Goal: Transaction & Acquisition: Obtain resource

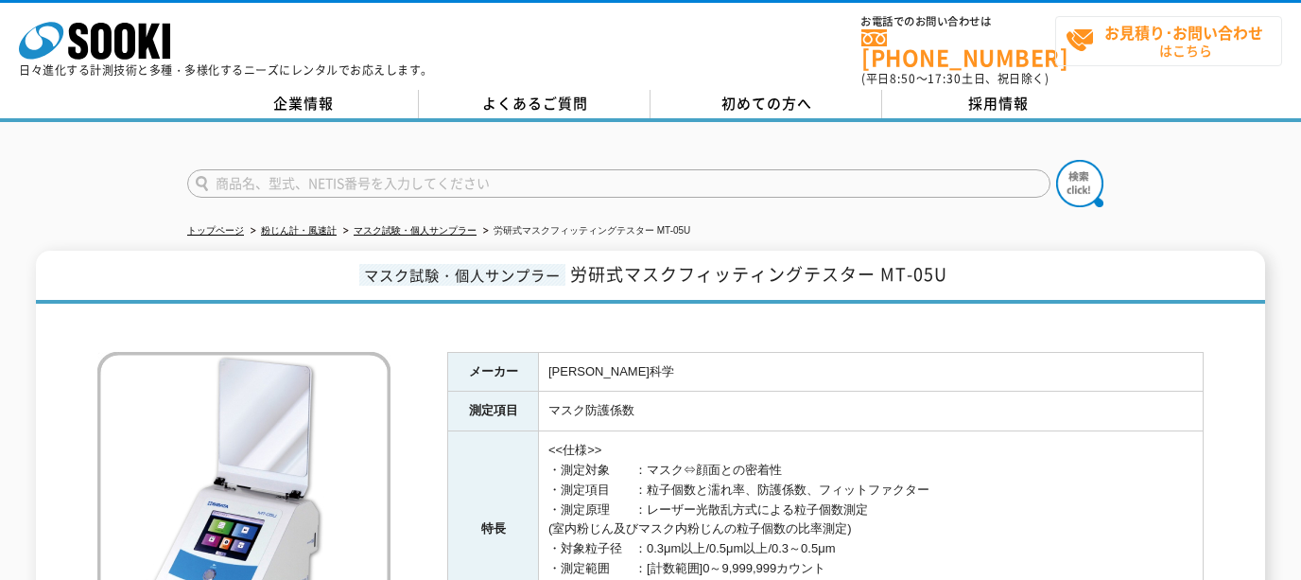
click at [1177, 41] on span "お見積り･お問い合わせ はこちら" at bounding box center [1174, 40] width 216 height 47
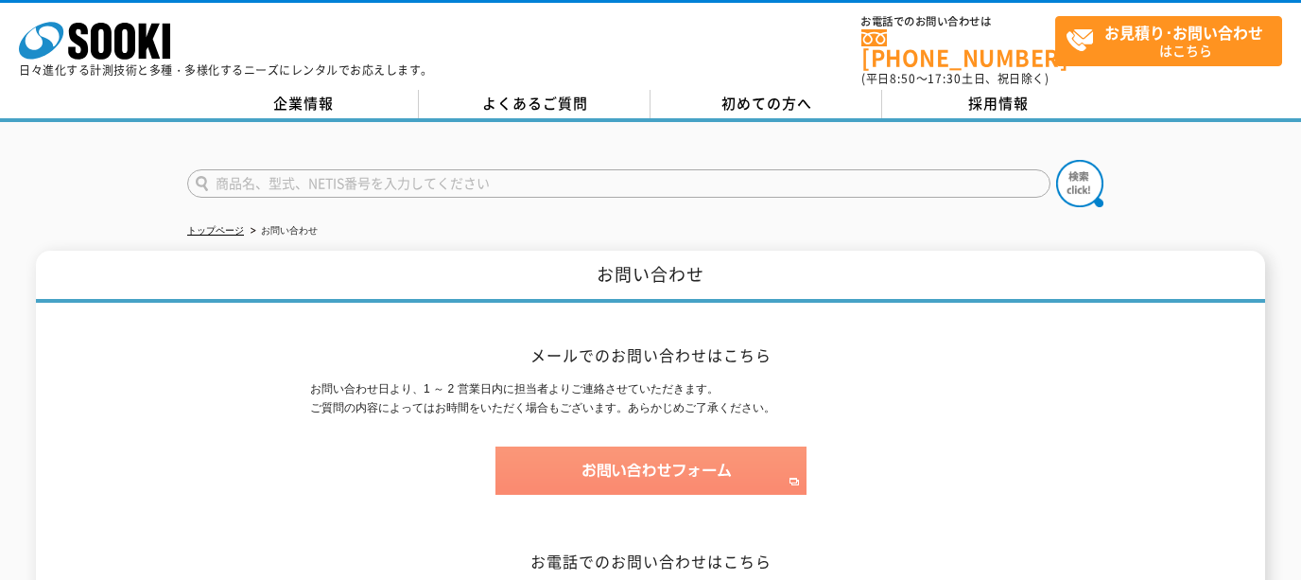
click at [740, 451] on img at bounding box center [650, 470] width 311 height 48
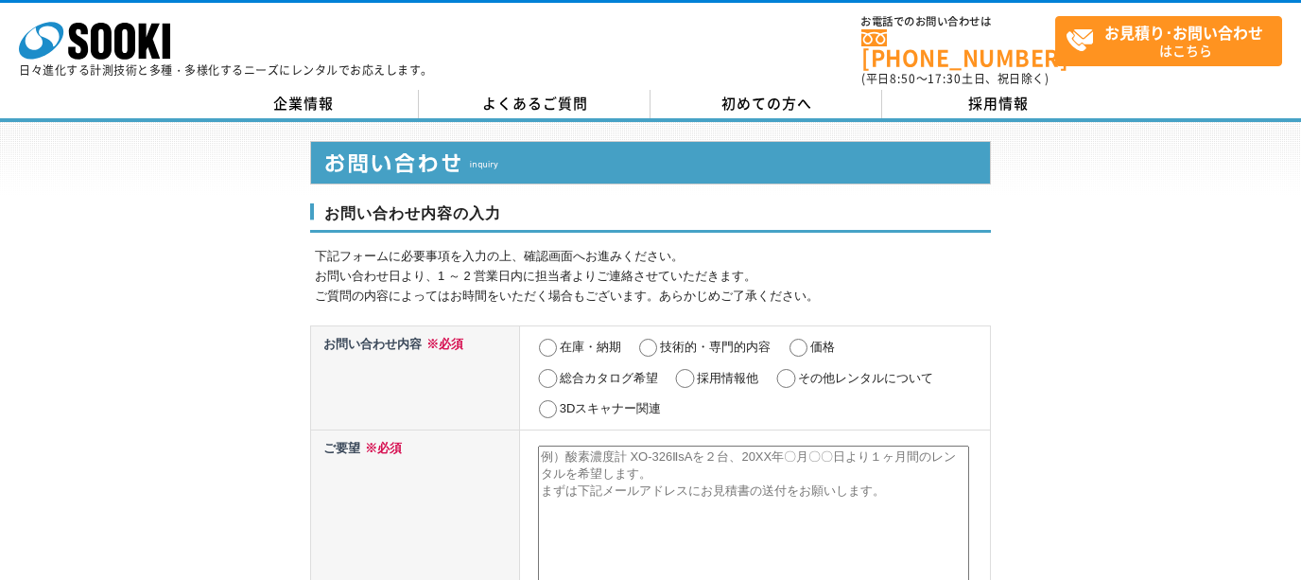
click at [657, 462] on textarea at bounding box center [753, 542] width 431 height 195
paste textarea "マスクフィッティングテスター（労研式） MT-05U"
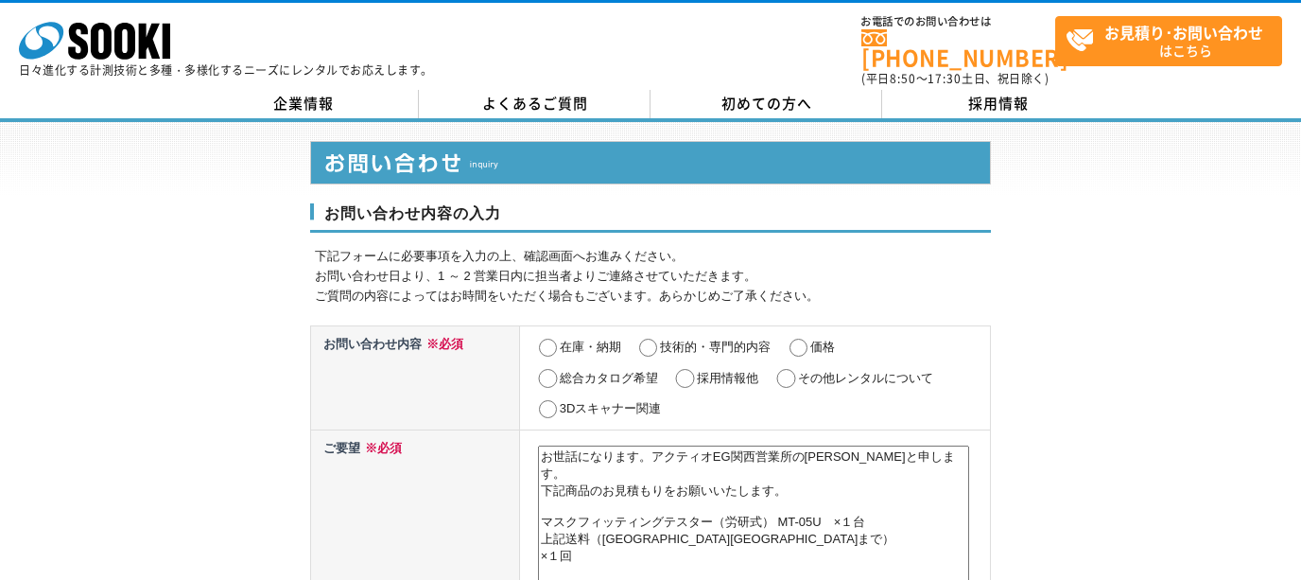
scroll to position [507, 0]
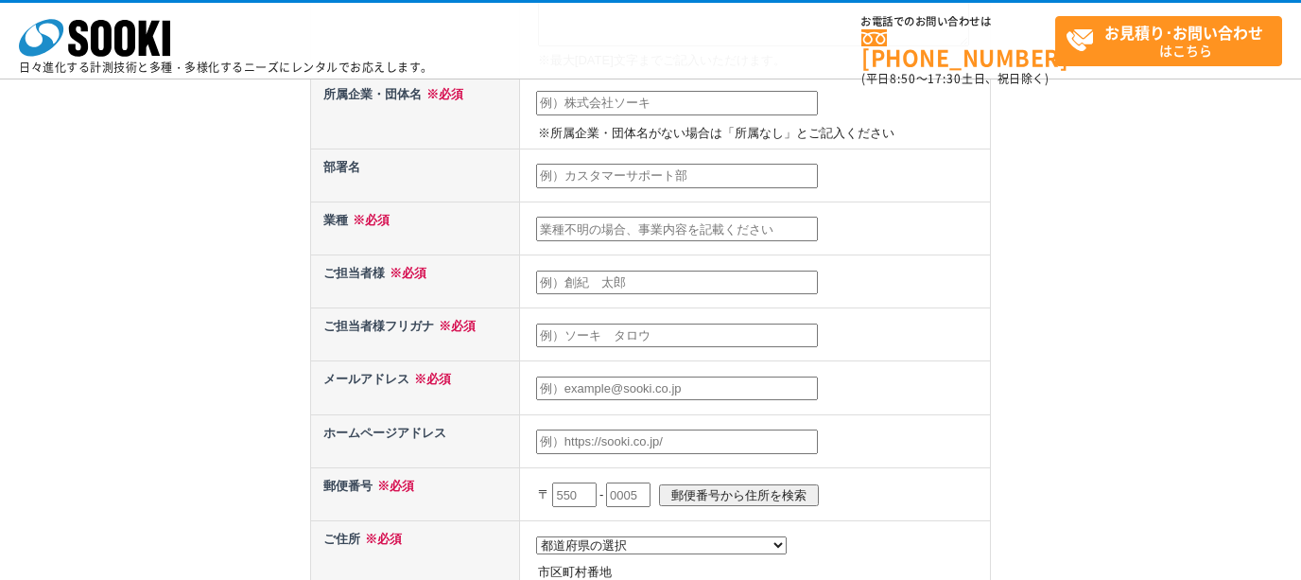
type textarea "お世話になります。アクティオEG関西営業所の道正と申します。 下記商品のお見積もりをお願いいたします。 マスクフィッティングテスター（労研式） MT-05U　…"
click at [893, 428] on td at bounding box center [754, 440] width 471 height 53
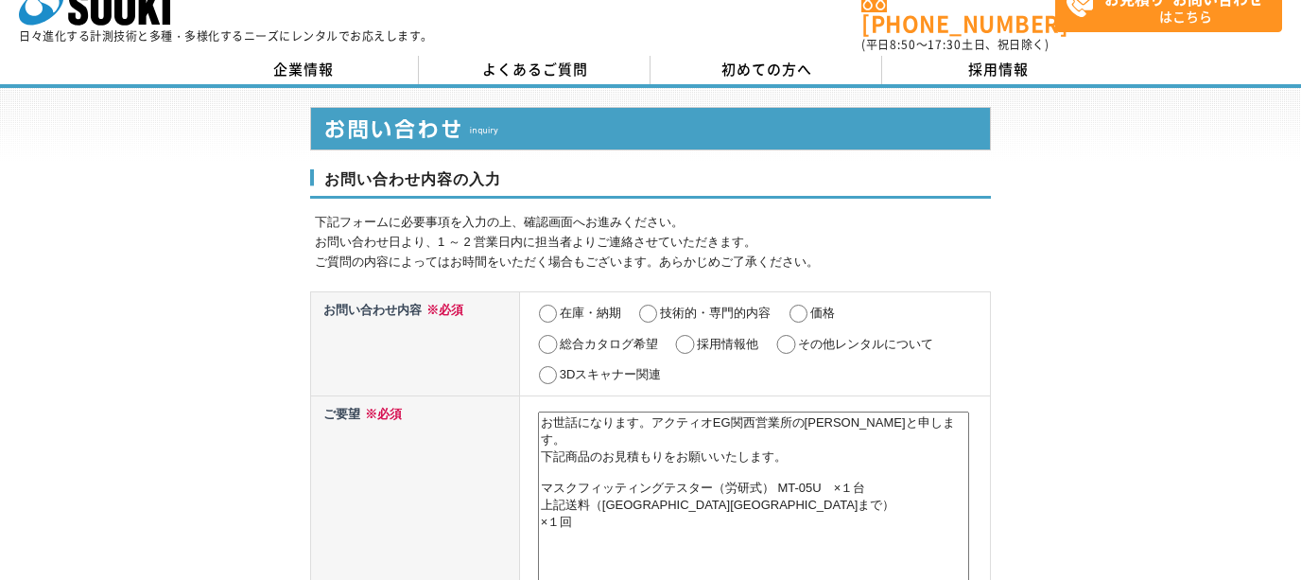
click at [813, 305] on label "価格" at bounding box center [822, 312] width 25 height 14
click at [810, 304] on input "価格" at bounding box center [799, 313] width 24 height 19
radio input "true"
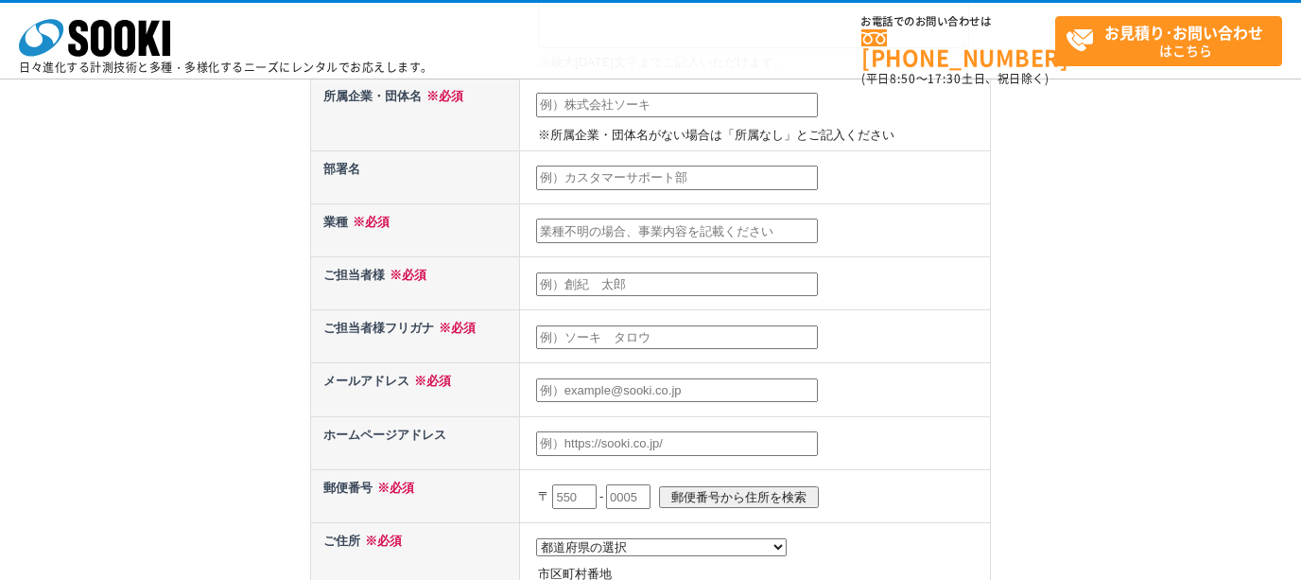
scroll to position [507, 0]
click at [657, 111] on input "text" at bounding box center [677, 103] width 282 height 25
type input "株式会社アクティオ"
type input "道正マサユキ"
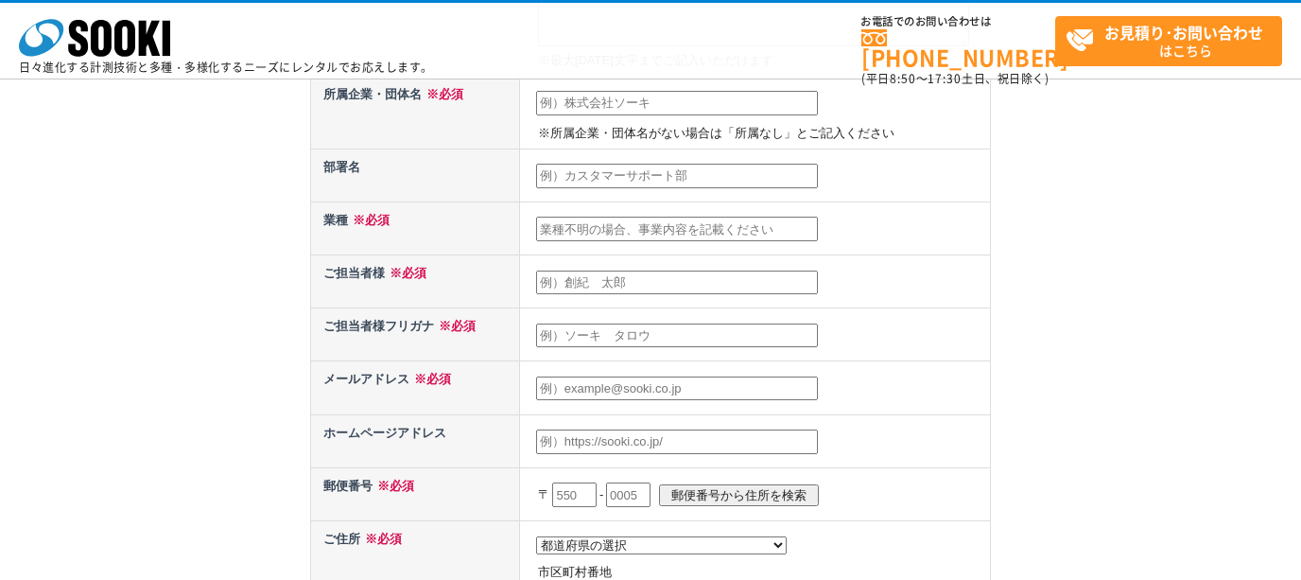
type input "dosho-masayuki@aktio.co.jp"
type input "559"
select select "27"
type input "2-2-102"
click at [642, 178] on input "text" at bounding box center [677, 176] width 282 height 25
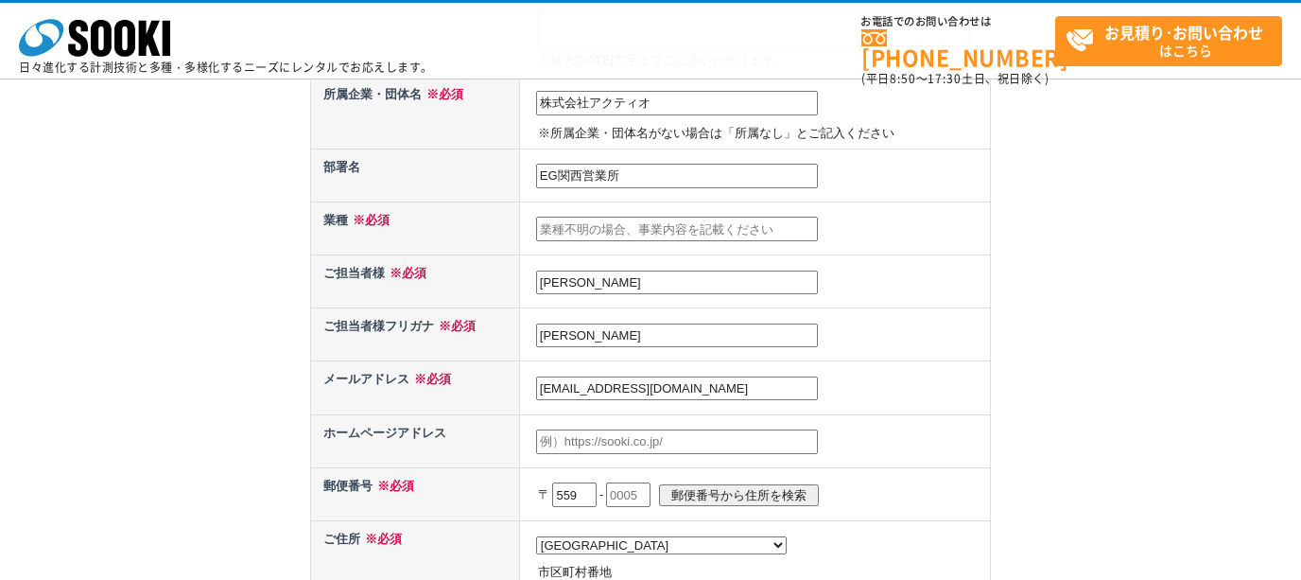
type input "EG関西営業所"
type input "レンタル業・サービス業"
type input "道正真之"
type input "ぢ"
type input "ドウショウマサユキ"
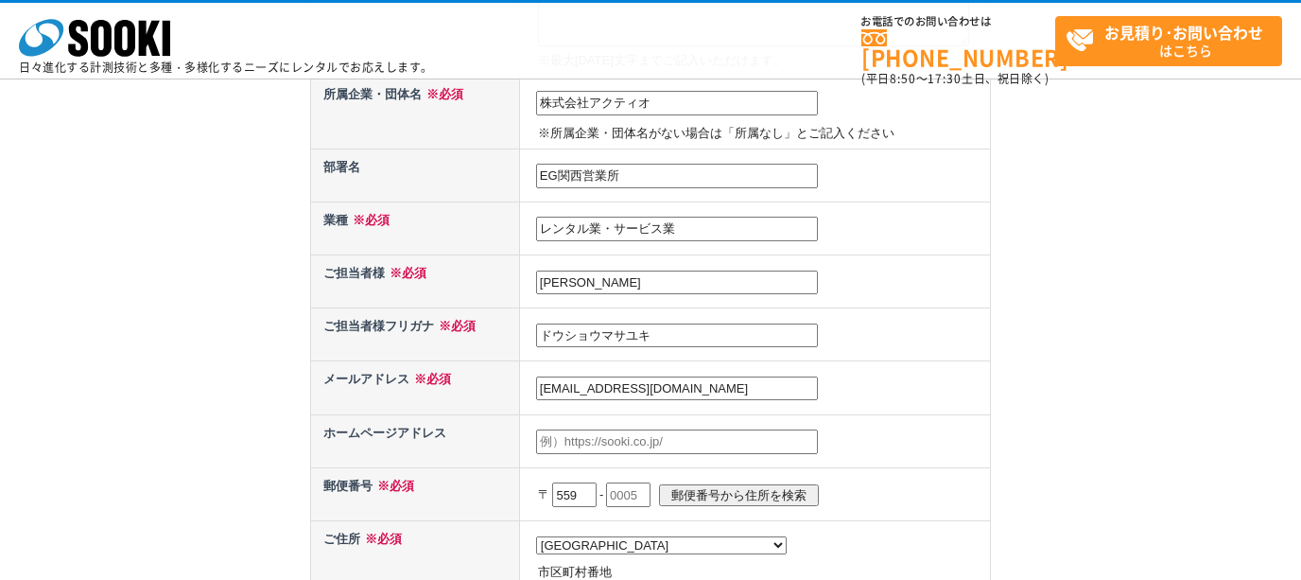
click at [893, 266] on td "道正真之" at bounding box center [754, 281] width 471 height 53
click at [665, 452] on input "text" at bounding box center [677, 441] width 282 height 25
click at [727, 438] on input "text" at bounding box center [677, 441] width 282 height 25
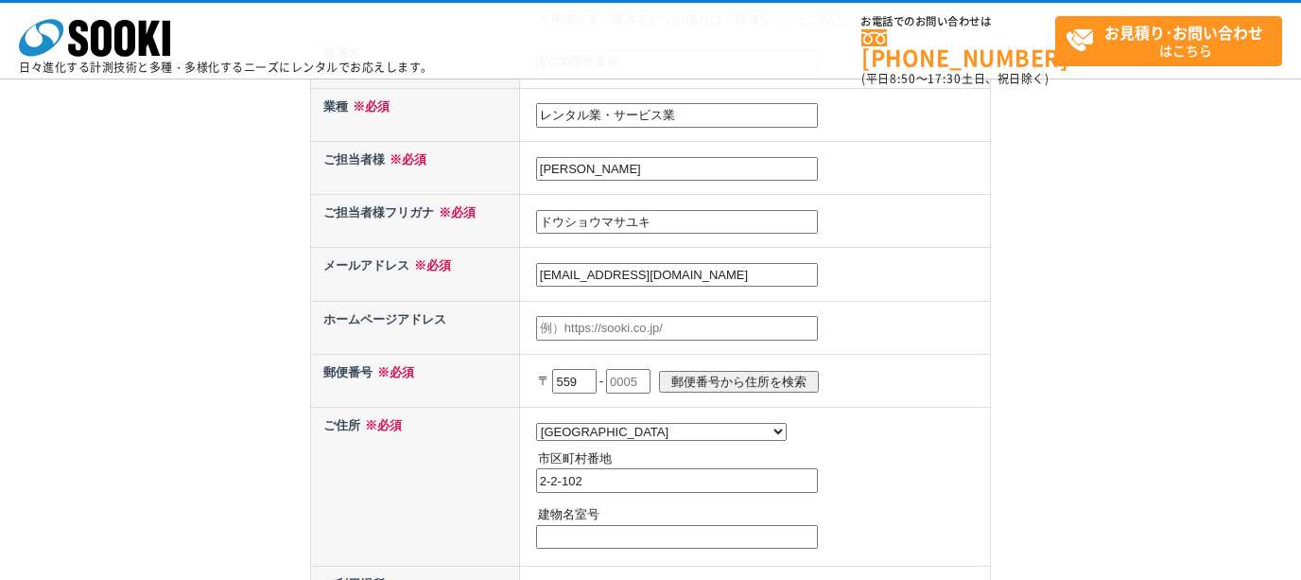
scroll to position [665, 0]
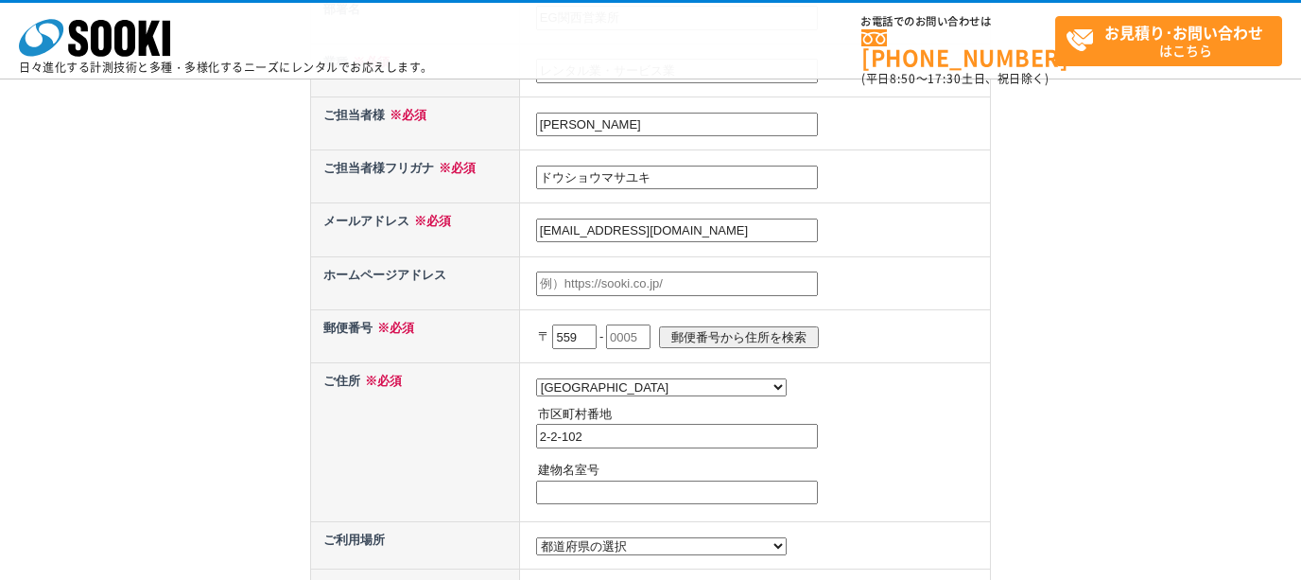
click at [643, 345] on input "text" at bounding box center [628, 336] width 44 height 25
type input "0034"
click at [888, 462] on td "都道府県の選択 北海道 青森県 岩手県 宮城県 秋田県 山形県 福島県 茨城県 栃木県 群馬県 埼玉県 千葉県 東京都 神奈川県 新潟県 富山県 石川県 福井…" at bounding box center [754, 441] width 471 height 159
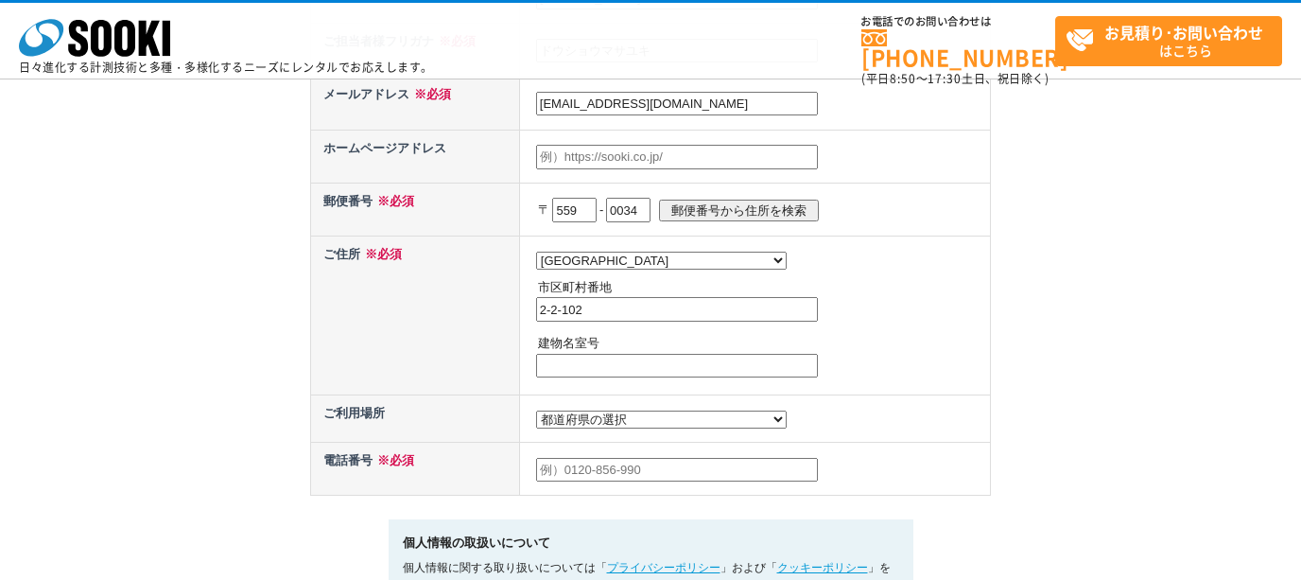
scroll to position [980, 0]
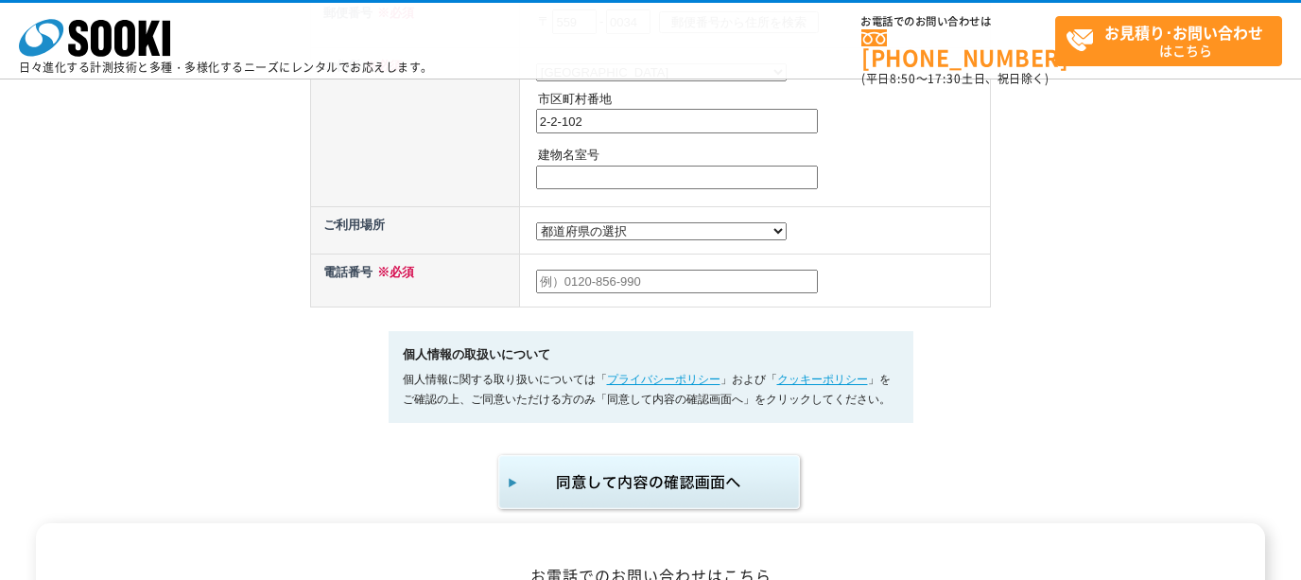
click at [607, 237] on select "都道府県の選択 利用場所未定 北海道 青森県 岩手県 宮城県 秋田県 山形県 福島県 茨城県 栃木県 群馬県 埼玉県 千葉県 東京都 神奈川県 新潟県 富山県…" at bounding box center [661, 231] width 251 height 18
select select "27"
click at [536, 227] on select "都道府県の選択 利用場所未定 北海道 青森県 岩手県 宮城県 秋田県 山形県 福島県 茨城県 栃木県 群馬県 埼玉県 千葉県 東京都 神奈川県 新潟県 富山県…" at bounding box center [661, 231] width 251 height 18
click at [887, 281] on td at bounding box center [754, 279] width 471 height 53
click at [704, 290] on input "text" at bounding box center [677, 281] width 282 height 25
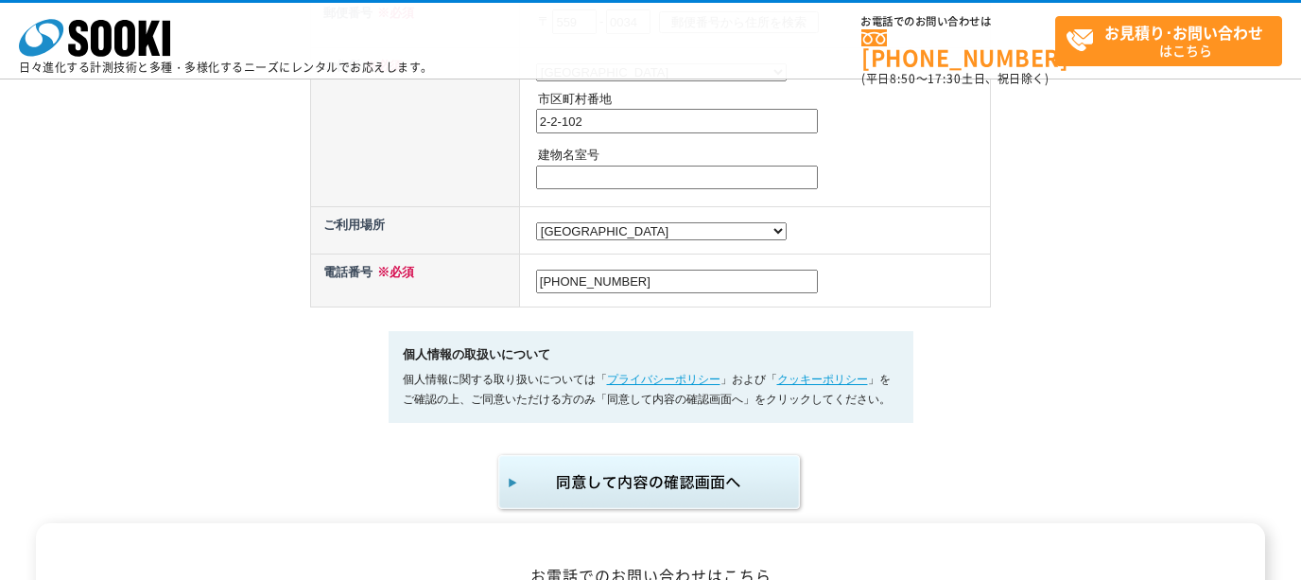
type input "06-4967-1185"
click at [901, 286] on td "06-4967-1185" at bounding box center [754, 279] width 471 height 53
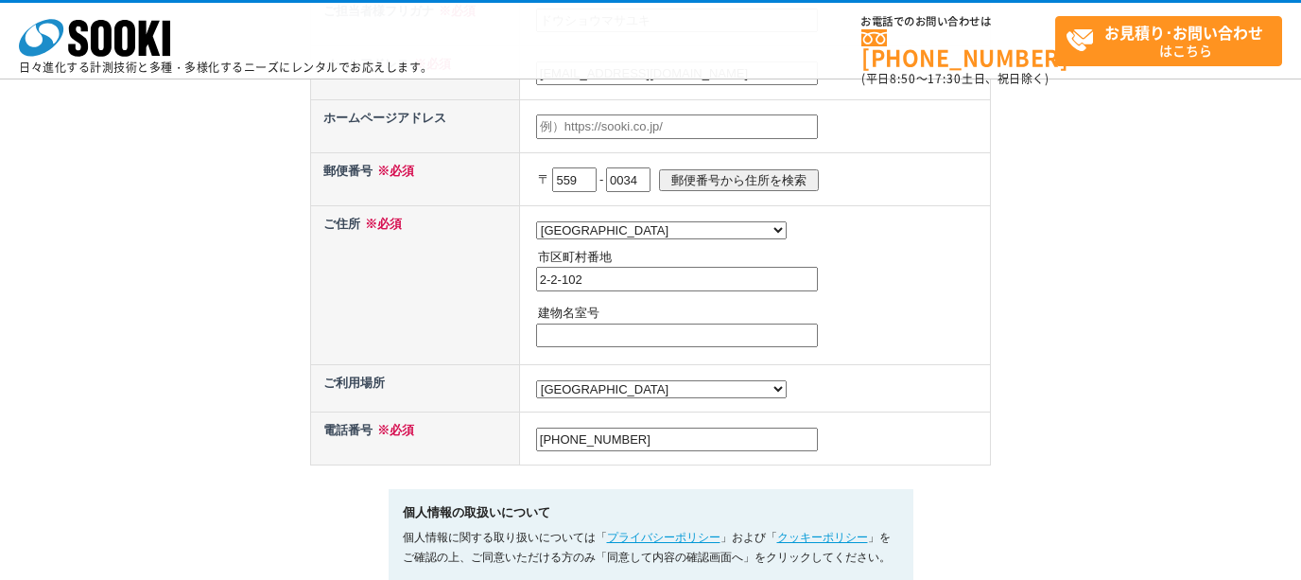
click at [980, 317] on p "建物名室号" at bounding box center [762, 314] width 448 height 20
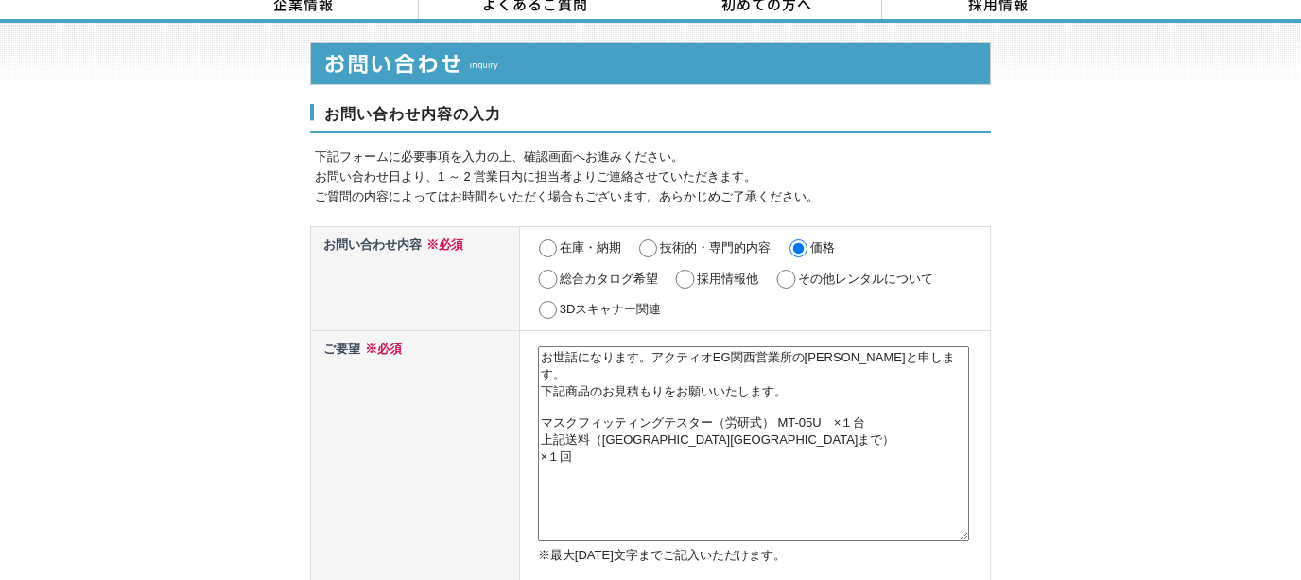
scroll to position [34, 0]
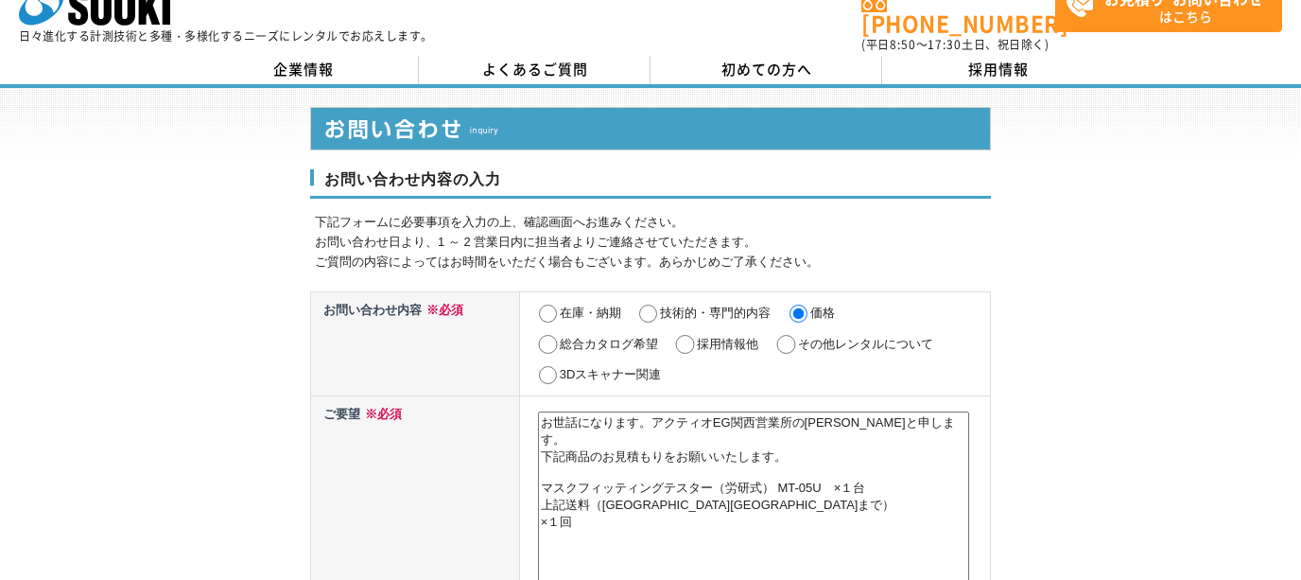
drag, startPoint x: 772, startPoint y: 468, endPoint x: 772, endPoint y: 483, distance: 15.2
click at [772, 468] on textarea "お世話になります。アクティオEG関西営業所の道正と申します。 下記商品のお見積もりをお願いいたします。 マスクフィッティングテスター（労研式） MT-05U　…" at bounding box center [753, 508] width 431 height 195
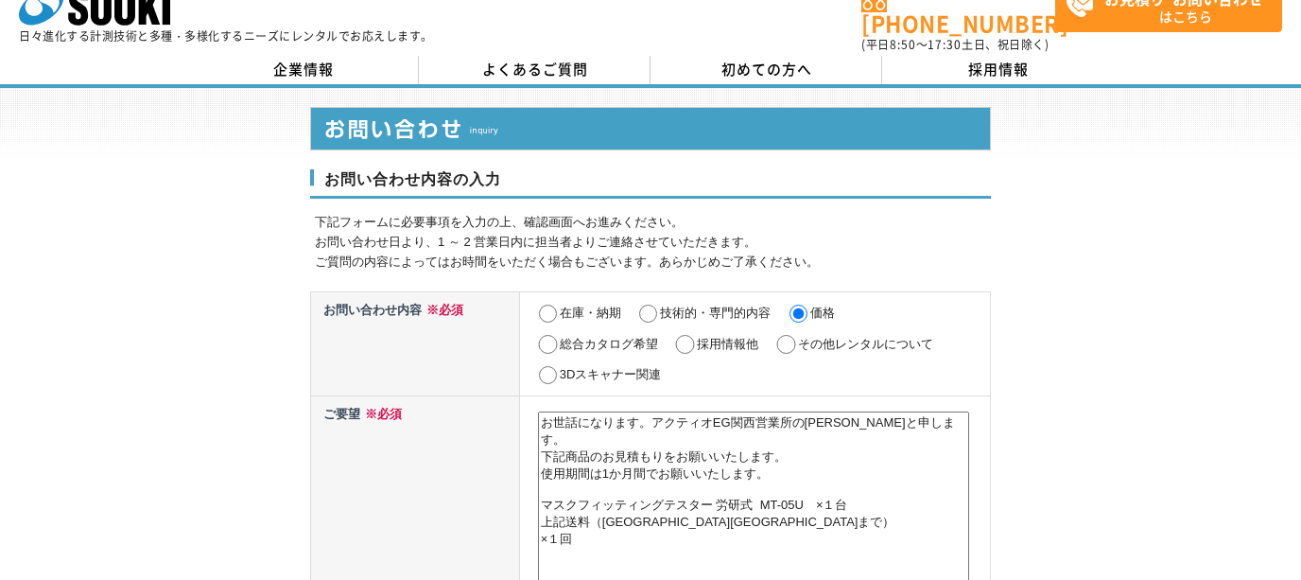
drag, startPoint x: 680, startPoint y: 425, endPoint x: 780, endPoint y: 438, distance: 101.1
click at [780, 438] on textarea "お世話になります。アクティオEG関西営業所の道正と申します。 下記商品のお見積もりをお願いいたします。 使用期間は1か月間でお願いいたします。 マスクフィッテ…" at bounding box center [753, 508] width 431 height 195
click at [789, 525] on textarea "お世話になります。アクティオEG関西営業所の道正と申します。 下記商品のお見積もりを頂きたいです。 使用期間は1か月間でお願いいたします。 マスクフィッティン…" at bounding box center [753, 508] width 431 height 195
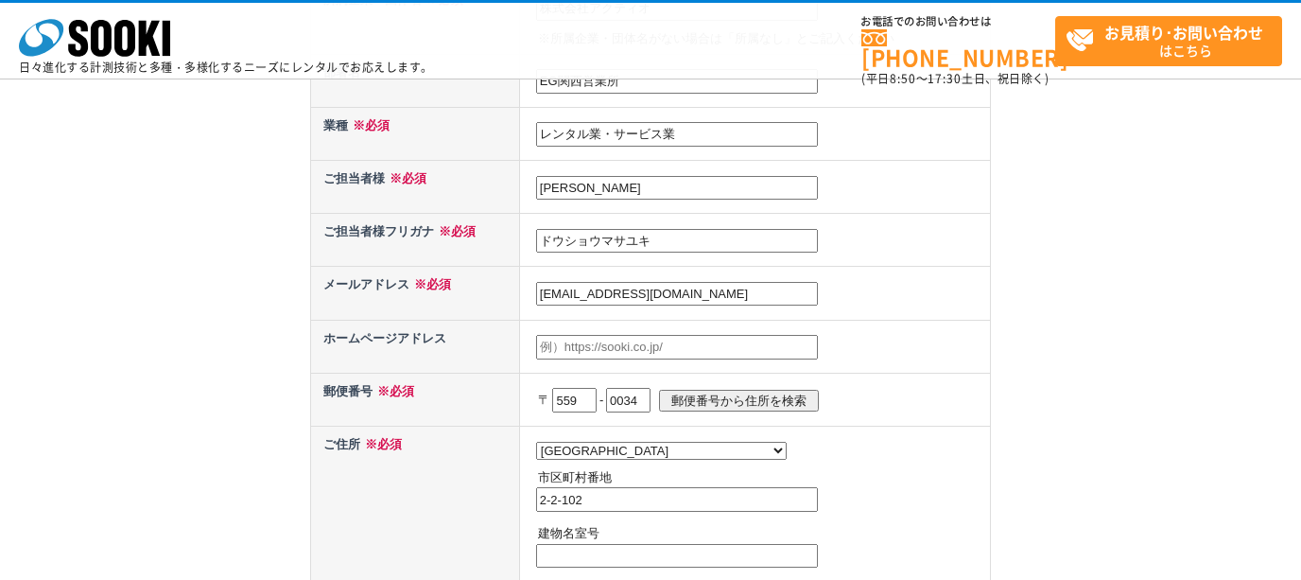
scroll to position [665, 0]
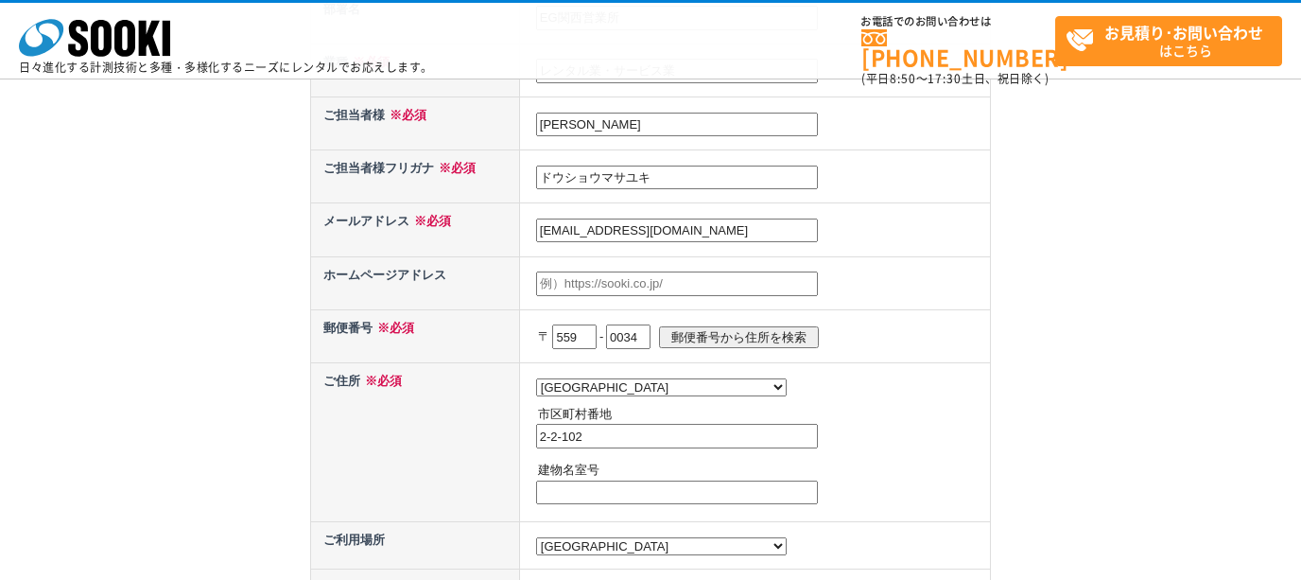
type textarea "お世話になります。アクティオEG関西営業所の道正と申します。 下記商品のお見積もりを頂きたいです。 使用期間は1か月間でお願いいたします。 マスクフィッティン…"
click at [946, 458] on td "都道府県の選択 北海道 青森県 岩手県 宮城県 秋田県 山形県 福島県 茨城県 栃木県 群馬県 埼玉県 千葉県 東京都 神奈川県 新潟県 富山県 石川県 福井…" at bounding box center [754, 441] width 471 height 159
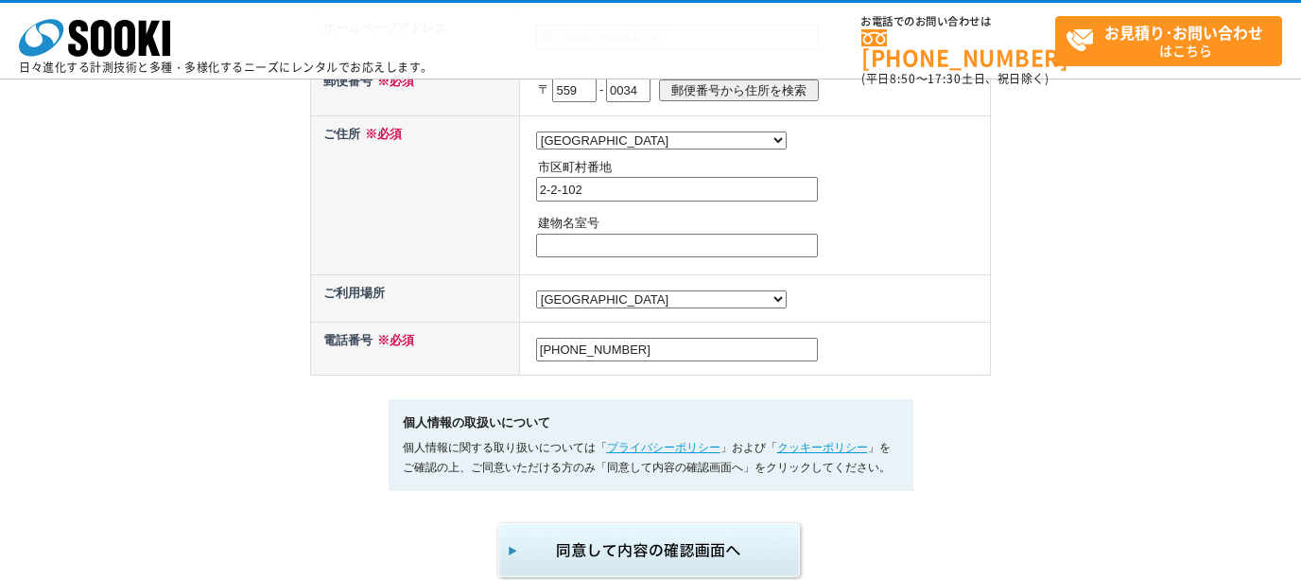
scroll to position [980, 0]
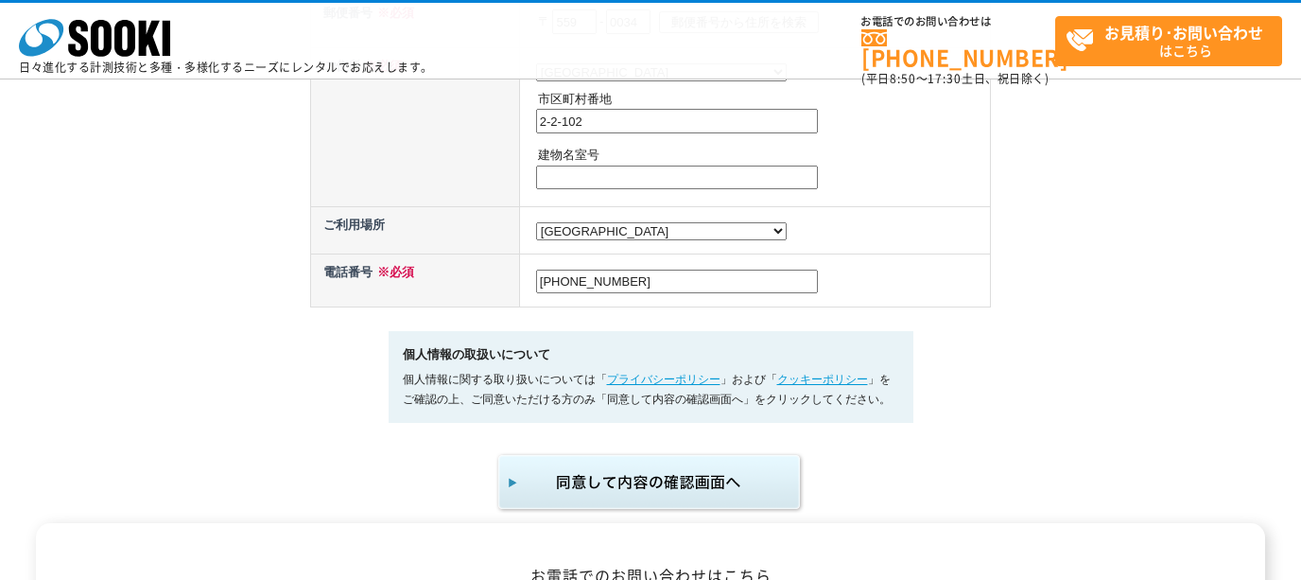
click at [659, 505] on img "submit" at bounding box center [650, 482] width 310 height 62
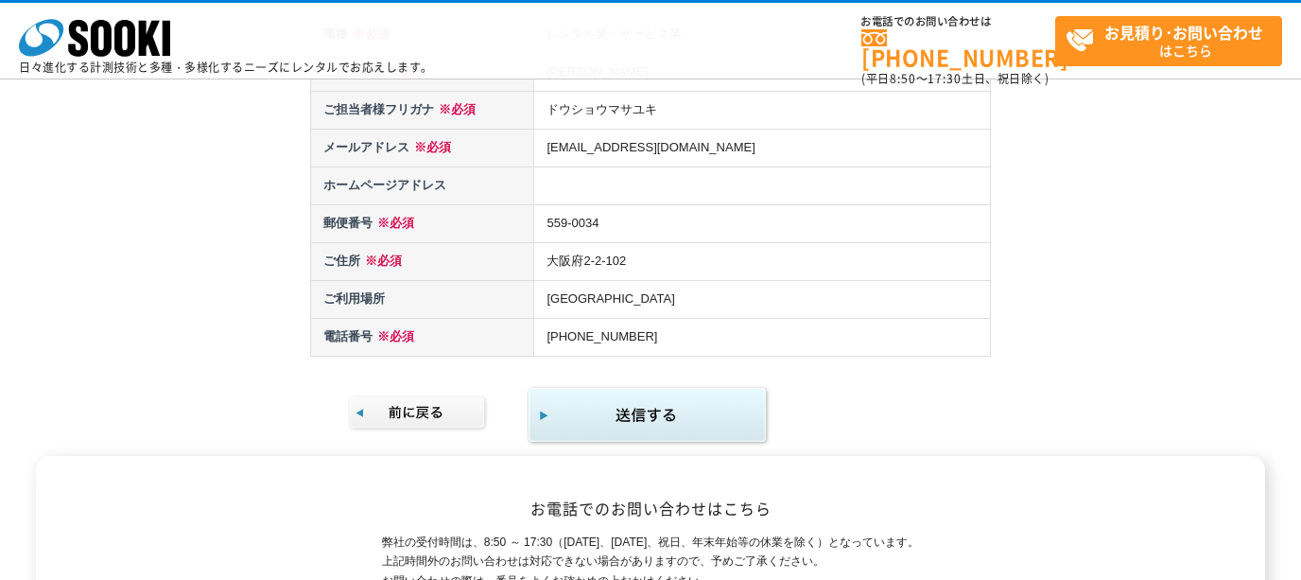
scroll to position [631, 0]
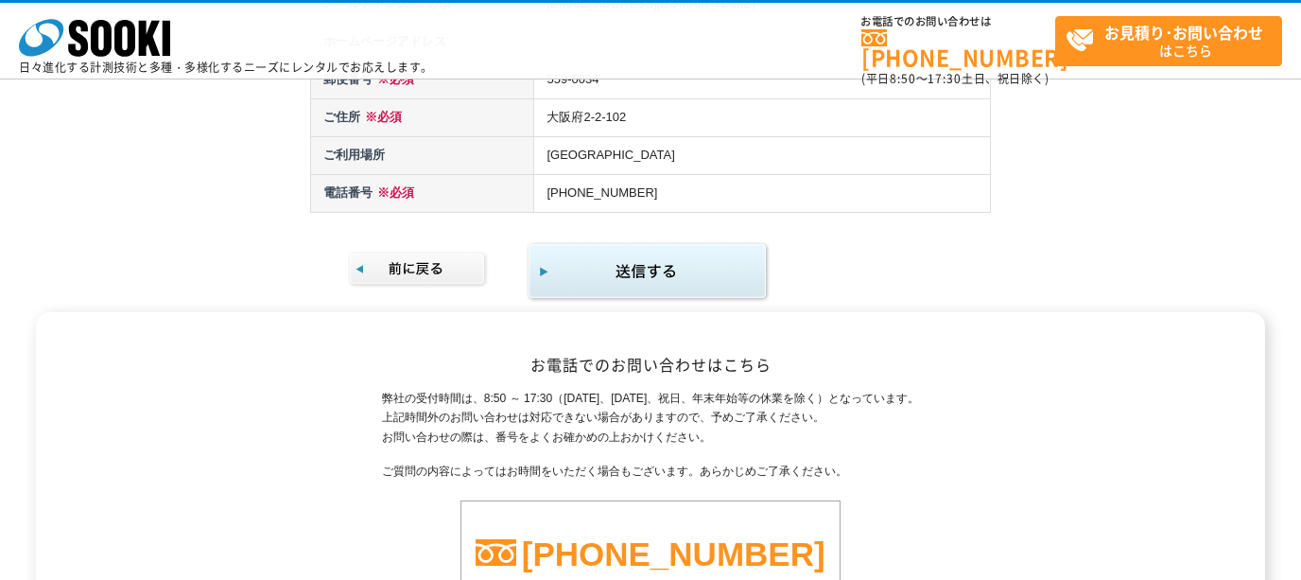
click at [431, 251] on img at bounding box center [418, 269] width 141 height 37
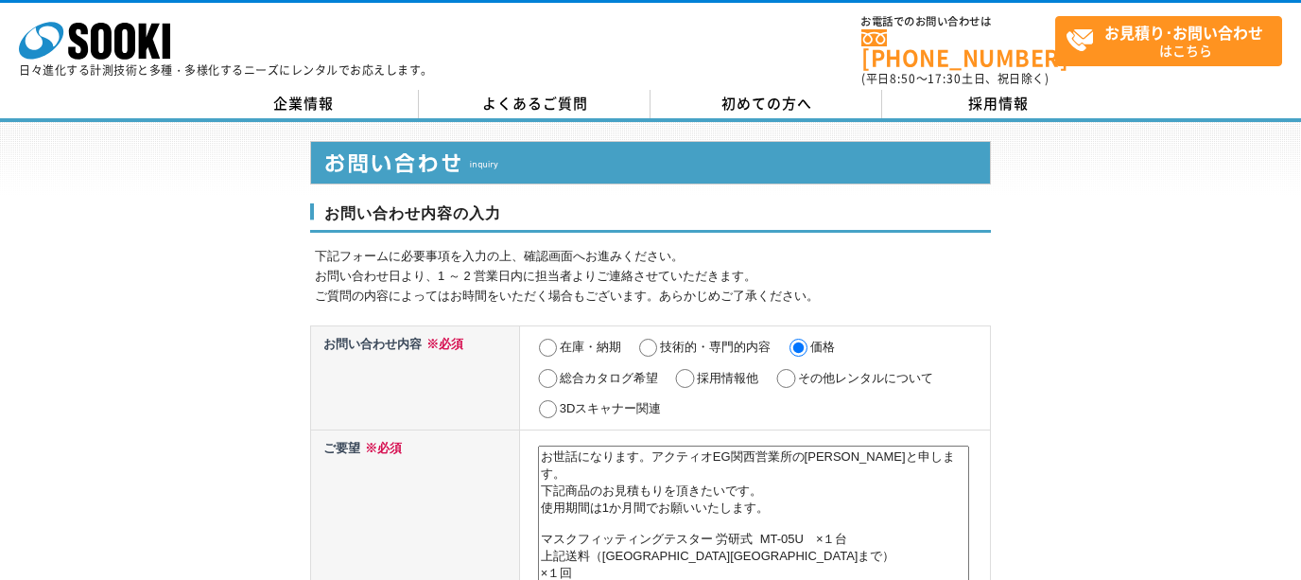
drag, startPoint x: 767, startPoint y: 479, endPoint x: 534, endPoint y: 476, distance: 232.6
click at [534, 476] on td "お世話になります。アクティオEG関西営業所の道正と申します。 下記商品のお見積もりを頂きたいです。 使用期間は1か月間でお願いいたします。 マスクフィッティン…" at bounding box center [754, 549] width 471 height 240
click at [784, 484] on textarea "お世話になります。アクティオEG関西営業所の道正と申します。 下記商品のお見積もりを頂きたいです。 使用期間は1か月間でお願いいたします。 マスクフィッティン…" at bounding box center [753, 542] width 431 height 195
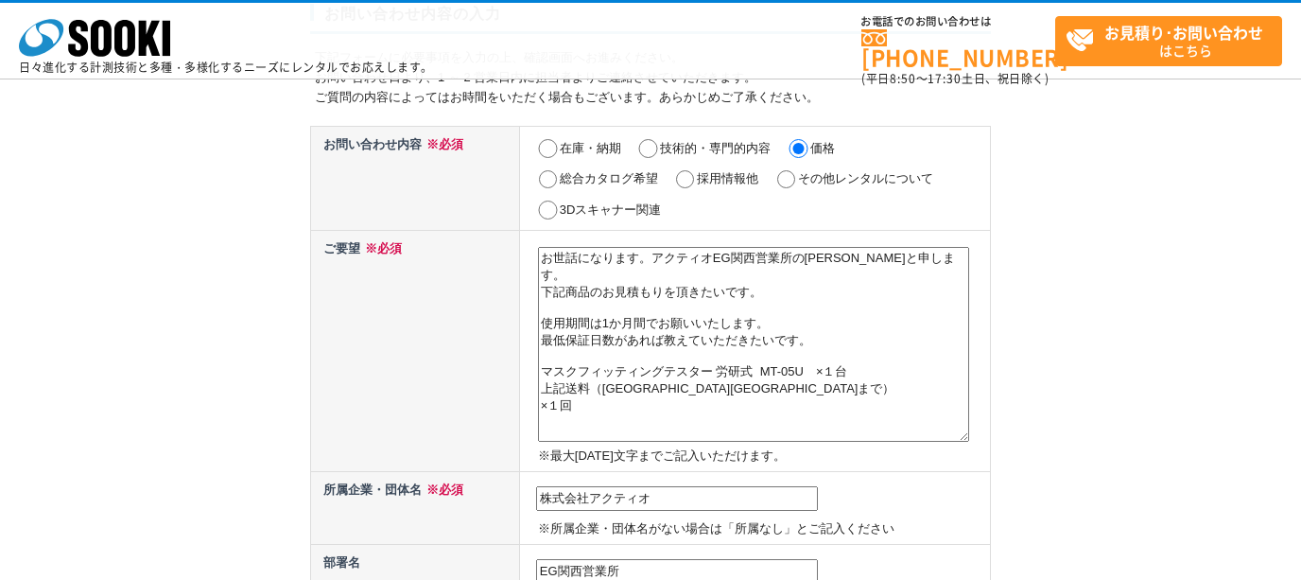
scroll to position [158, 0]
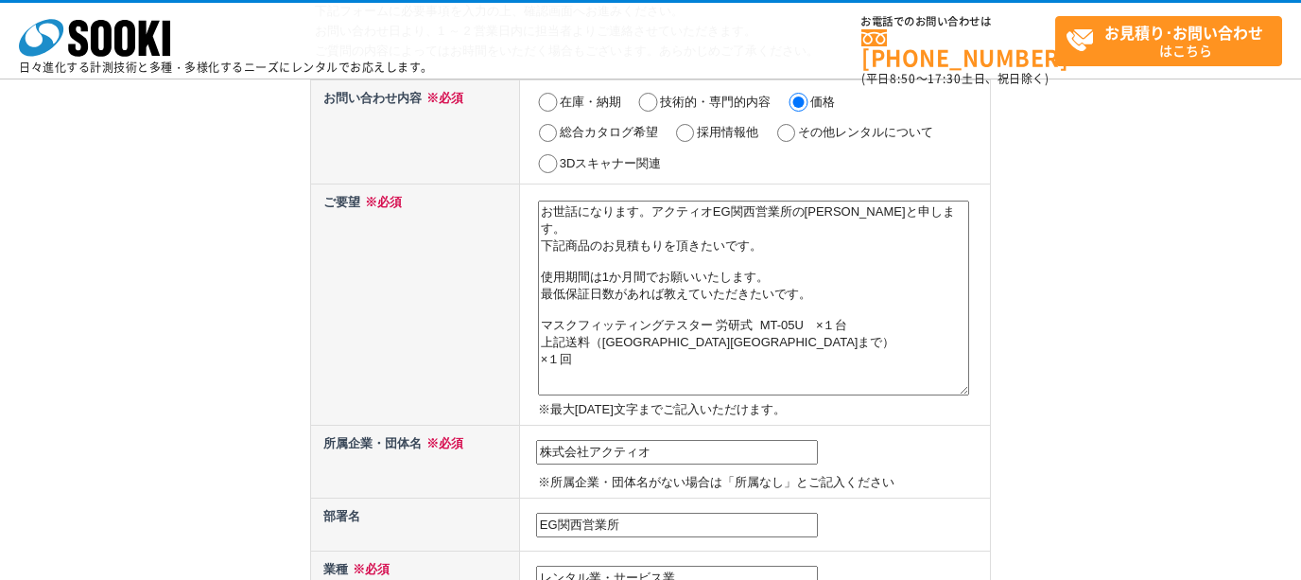
click at [863, 373] on textarea "お世話になります。アクティオEG関西営業所の道正と申します。 下記商品のお見積もりを頂きたいです。 使用期間は1か月間でお願いいたします。 マスクフィッティン…" at bounding box center [753, 297] width 431 height 195
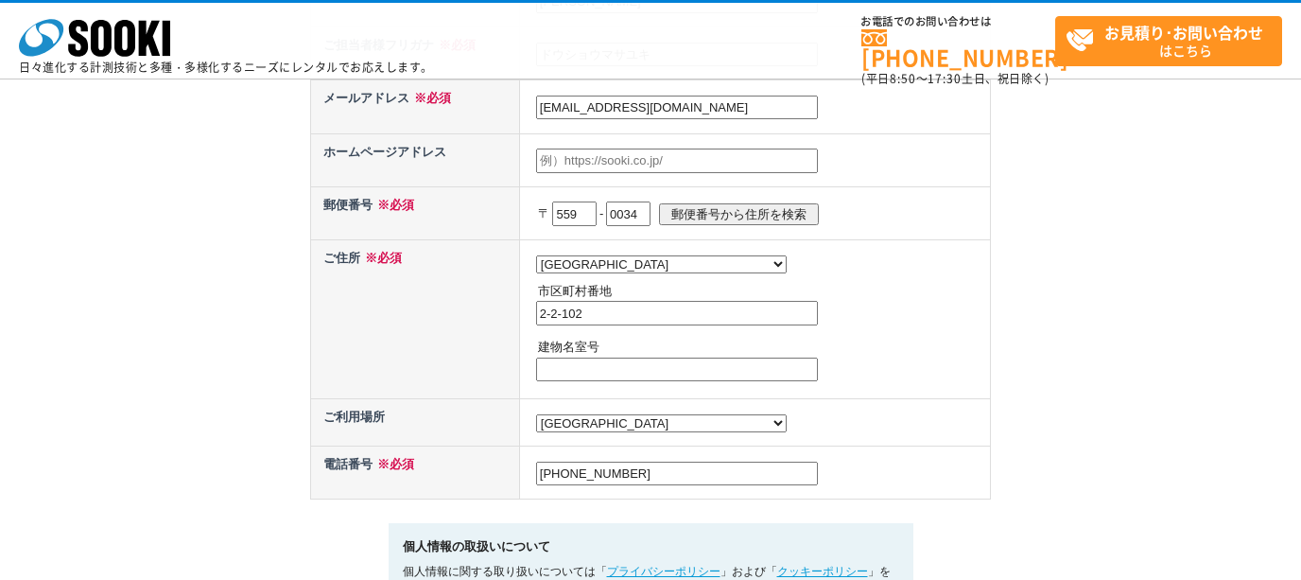
scroll to position [1103, 0]
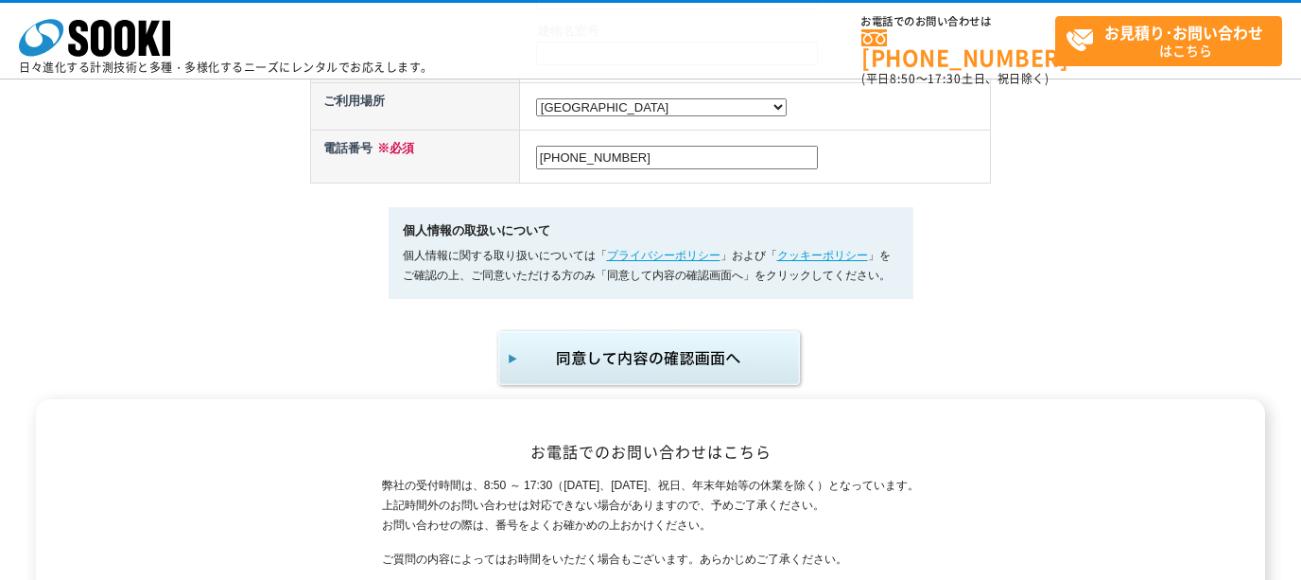
type textarea "お世話になります。アクティオEG関西営業所の道正と申します。 下記商品のお見積もりを頂きたいです。 使用期間は1か月間でお願いいたします。 最低保証日数があれ…"
click at [721, 377] on img "submit" at bounding box center [650, 358] width 310 height 62
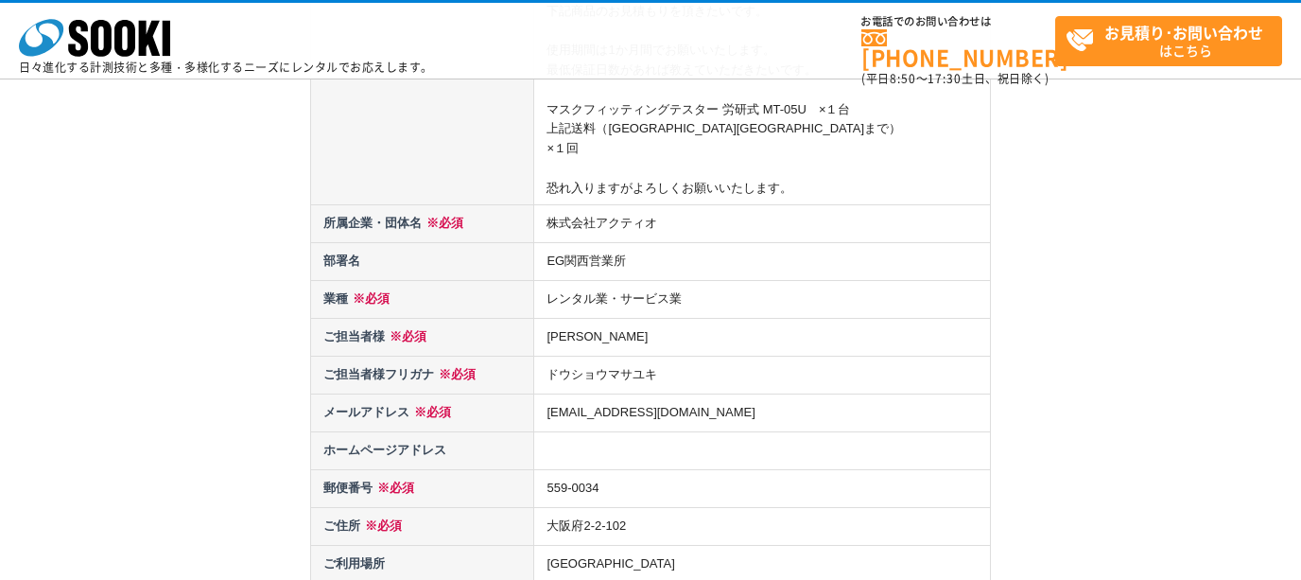
scroll to position [473, 0]
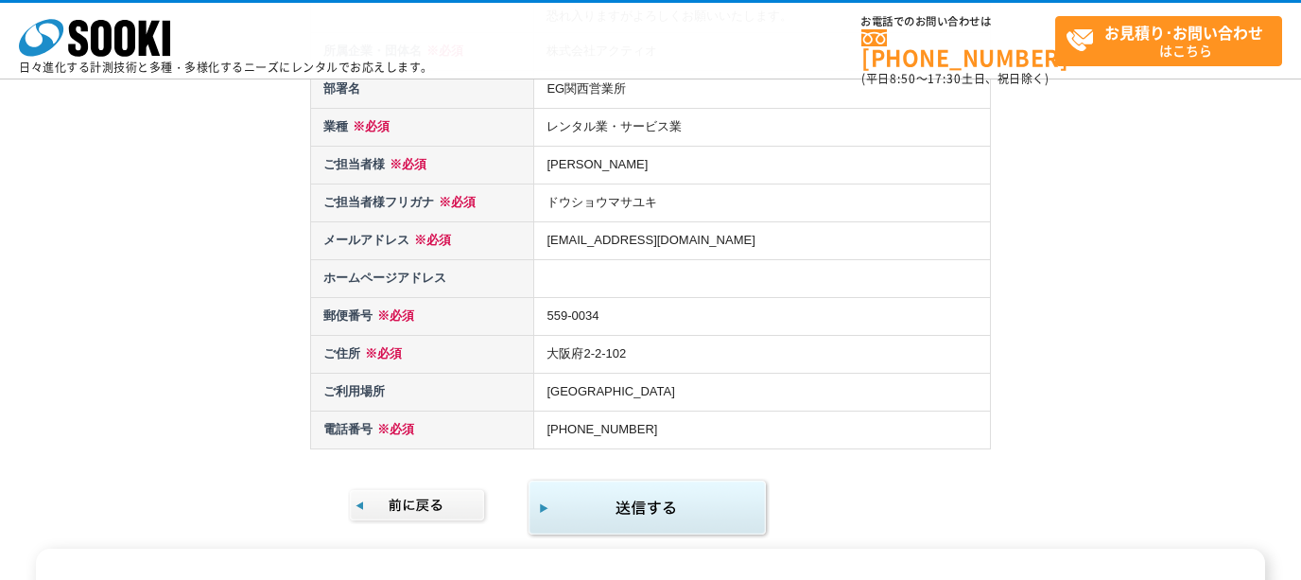
click at [712, 478] on img "submit" at bounding box center [648, 507] width 243 height 61
